Goal: Register for event/course

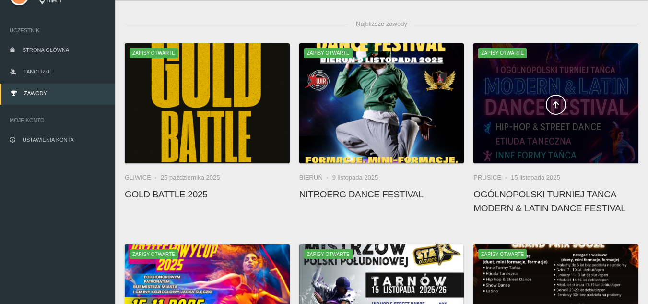
scroll to position [48, 0]
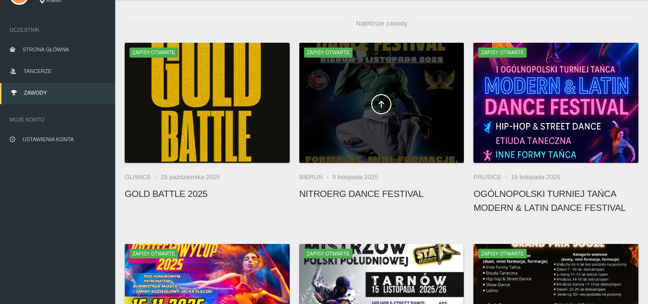
click at [403, 107] on span at bounding box center [381, 104] width 165 height 20
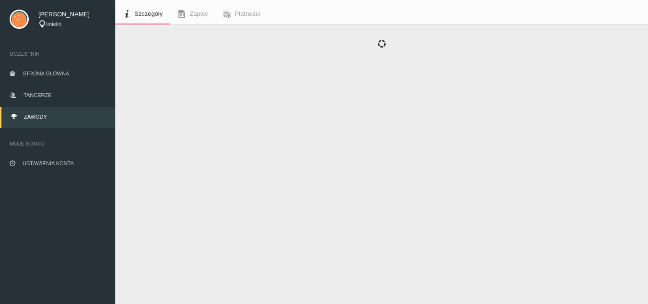
scroll to position [24, 0]
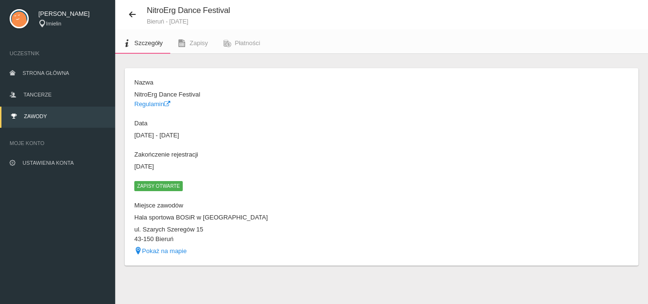
click at [161, 185] on span "Zapisy otwarte" at bounding box center [158, 186] width 48 height 10
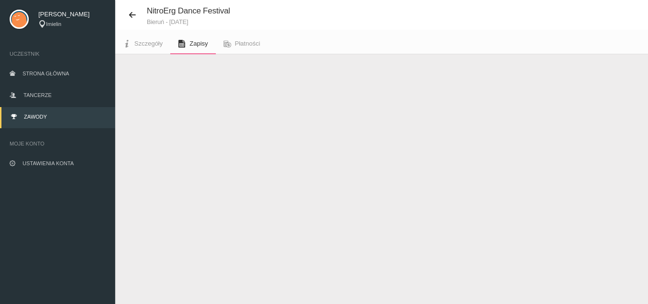
scroll to position [24, 0]
click at [182, 78] on button "Dodaj występ" at bounding box center [158, 78] width 66 height 18
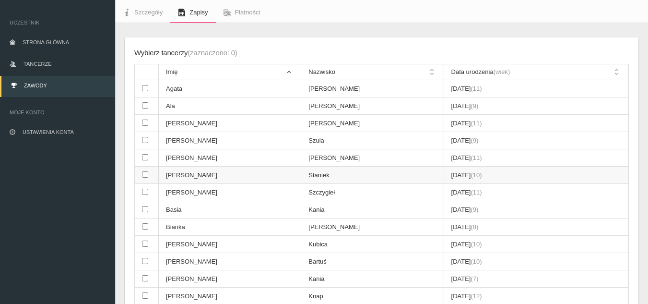
scroll to position [72, 0]
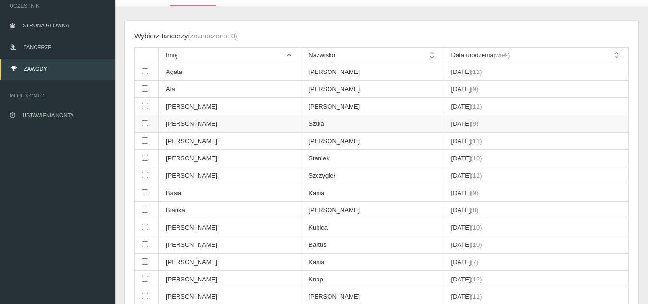
click at [141, 124] on td at bounding box center [147, 123] width 24 height 17
checkbox input "true"
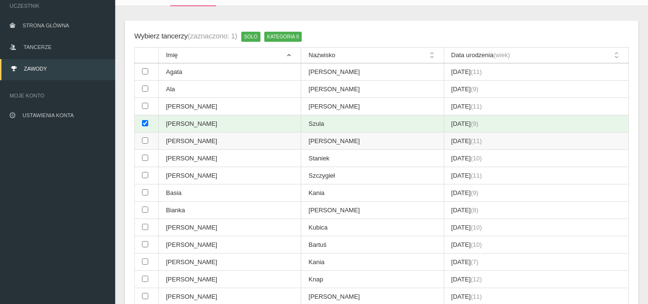
click at [141, 142] on td at bounding box center [147, 140] width 24 height 17
checkbox input "true"
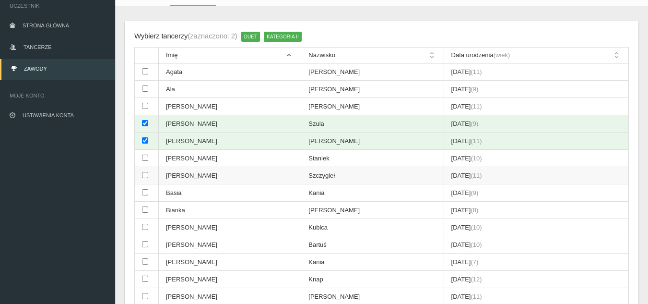
drag, startPoint x: 143, startPoint y: 162, endPoint x: 142, endPoint y: 169, distance: 7.3
click at [144, 161] on td at bounding box center [147, 158] width 24 height 17
checkbox input "true"
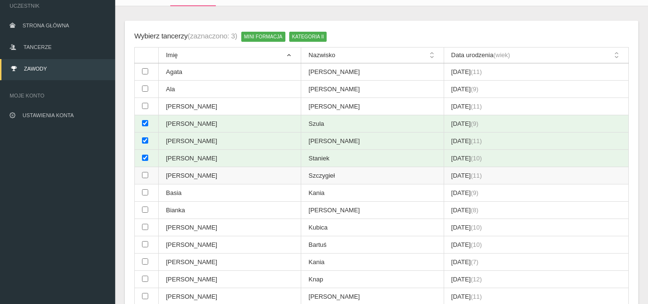
click at [142, 177] on td at bounding box center [147, 175] width 24 height 17
checkbox input "true"
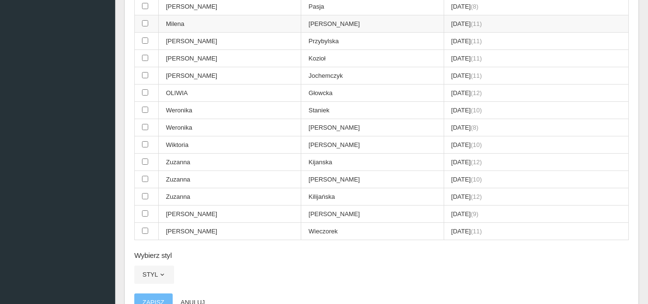
scroll to position [553, 0]
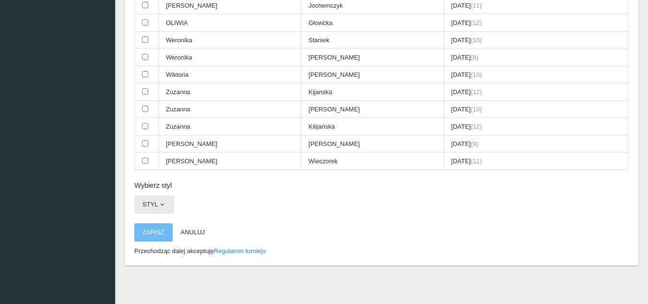
click at [166, 205] on span "button" at bounding box center [162, 205] width 8 height 8
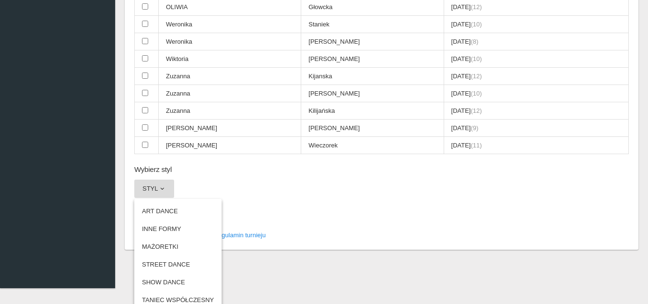
scroll to position [577, 0]
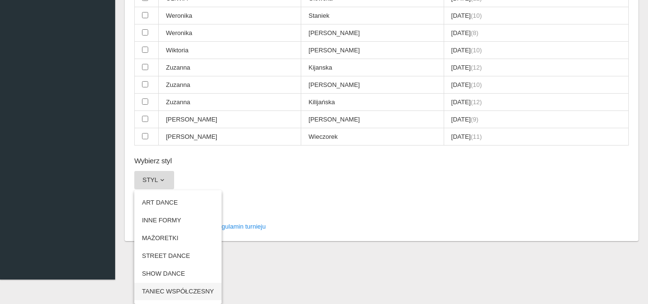
click at [181, 286] on link "TANIEC WSPÓŁCZESNY" at bounding box center [177, 291] width 87 height 17
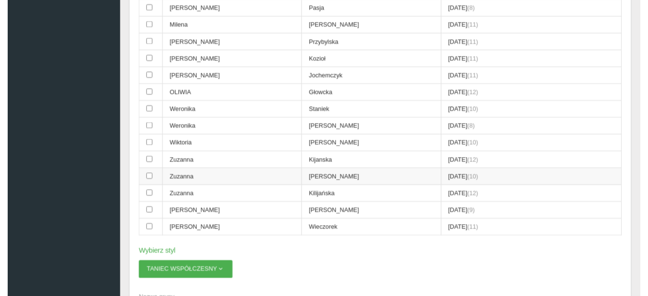
scroll to position [590, 0]
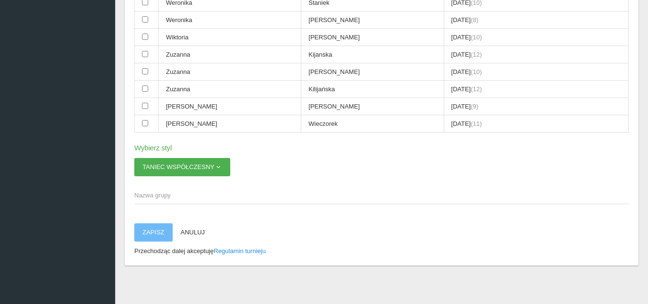
click at [206, 198] on span "Nazwa grupy" at bounding box center [376, 195] width 485 height 10
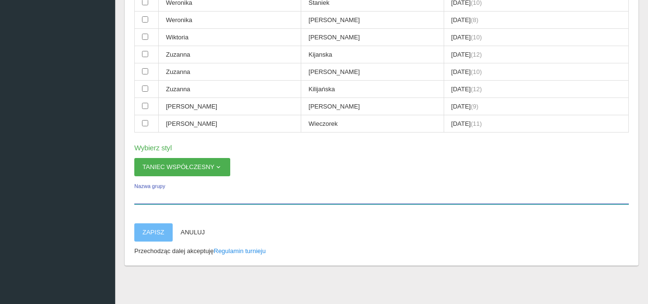
click at [206, 198] on input "Nazwa grupy" at bounding box center [381, 195] width 495 height 18
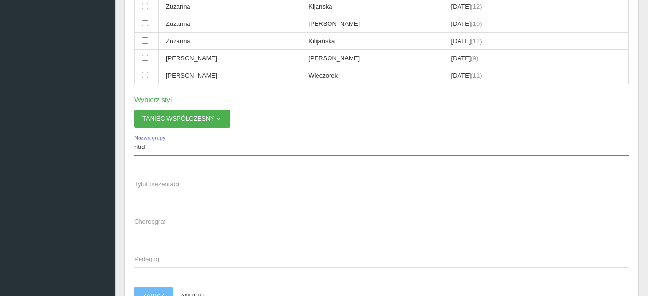
scroll to position [686, 0]
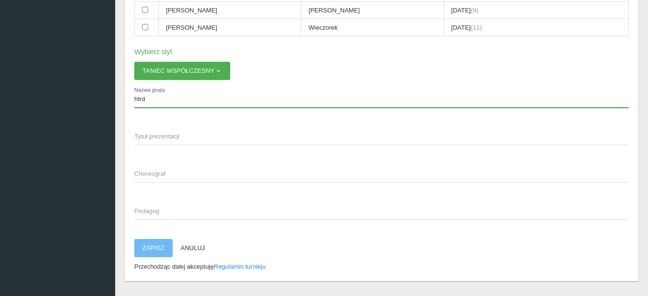
type input "htrd"
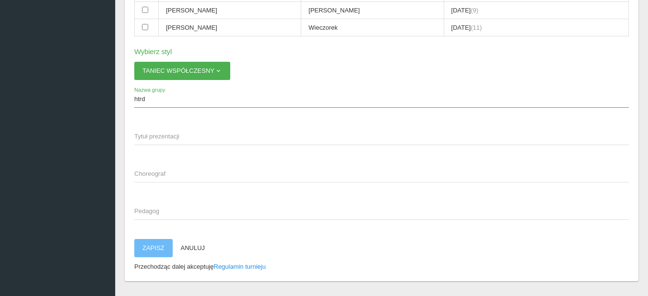
click at [208, 132] on span "Tytuł prezentacji" at bounding box center [376, 137] width 485 height 10
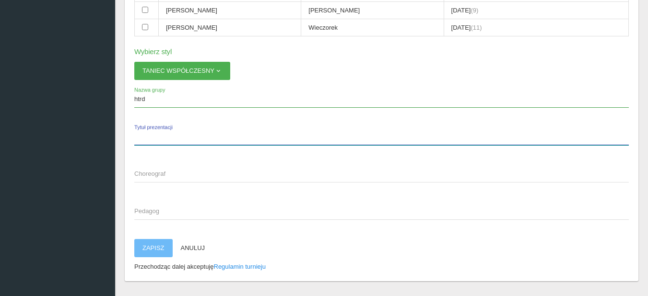
click at [208, 132] on input "Tytuł prezentacji" at bounding box center [381, 136] width 495 height 18
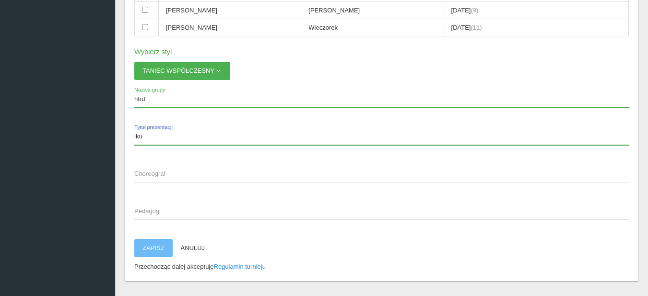
type input "lku"
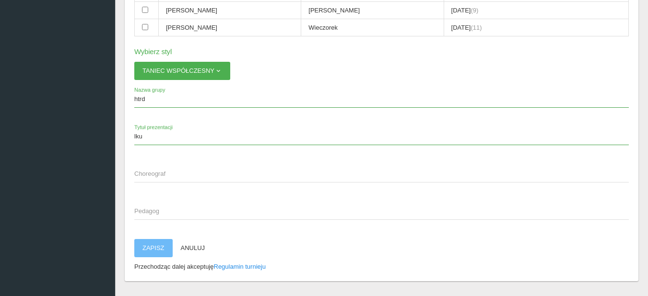
click at [209, 178] on span "Choreograf" at bounding box center [376, 174] width 485 height 10
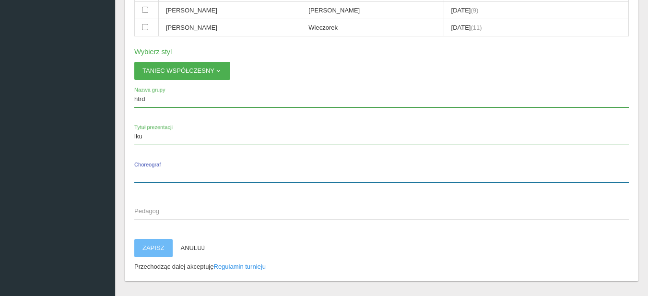
click at [209, 178] on input "Choreograf" at bounding box center [381, 174] width 495 height 18
type input "lojjhb"
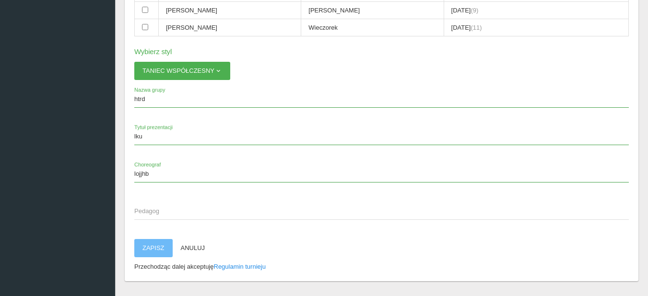
click at [199, 209] on span "Pedagog" at bounding box center [376, 212] width 485 height 10
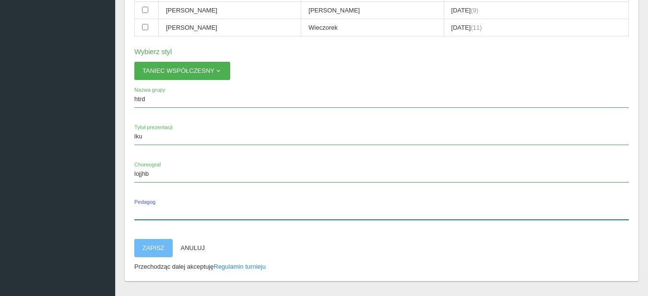
click at [199, 209] on input "Pedagog" at bounding box center [381, 211] width 495 height 18
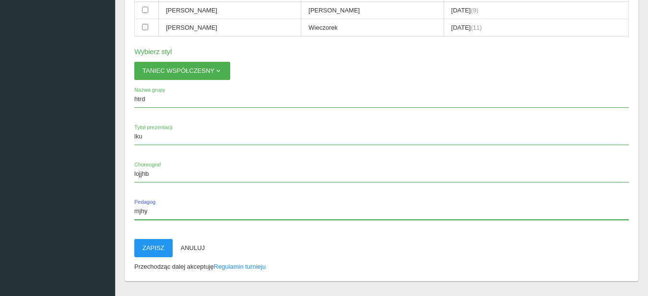
type input "mjhyg"
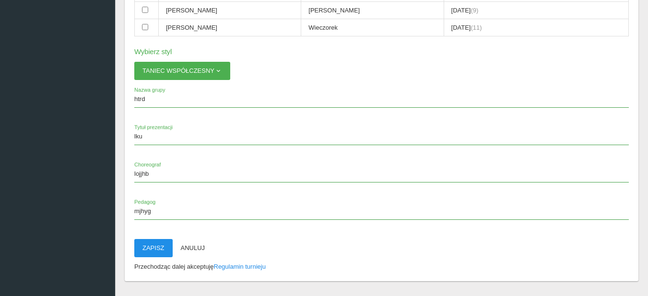
click at [149, 250] on button "Zapisz" at bounding box center [153, 248] width 38 height 18
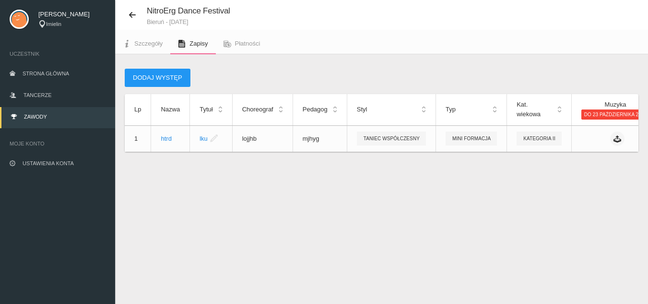
scroll to position [0, 56]
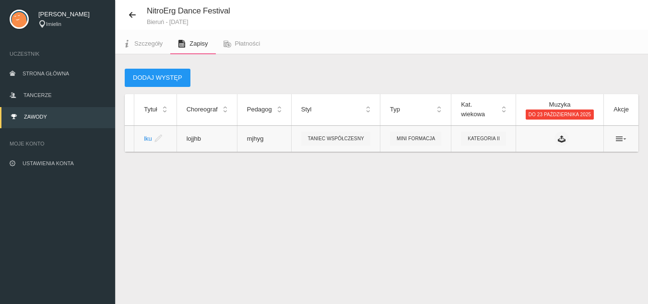
click at [624, 139] on icon at bounding box center [621, 139] width 11 height 8
click at [581, 170] on link "Usuń" at bounding box center [573, 173] width 96 height 17
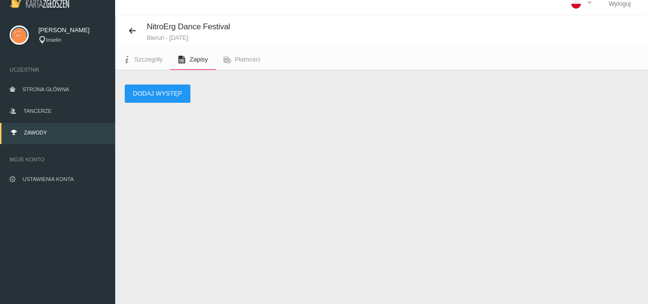
scroll to position [0, 0]
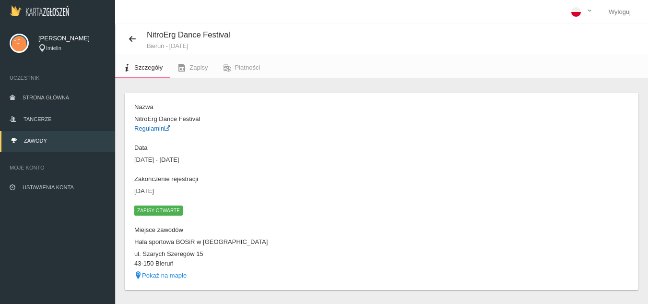
click at [158, 128] on link "Regulamin" at bounding box center [152, 128] width 36 height 7
click at [48, 137] on link "Zawody" at bounding box center [57, 141] width 115 height 21
